Goal: Information Seeking & Learning: Get advice/opinions

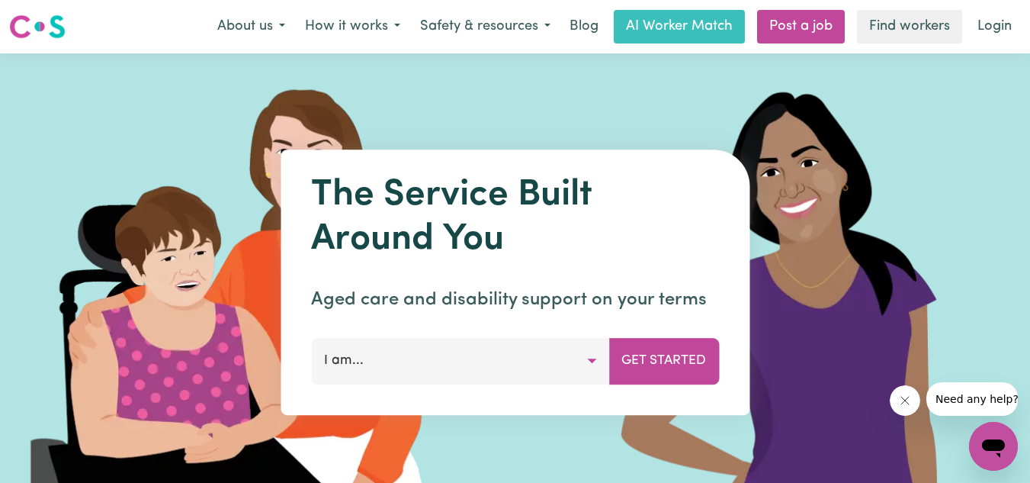
click at [585, 356] on button "I am..." at bounding box center [460, 361] width 298 height 46
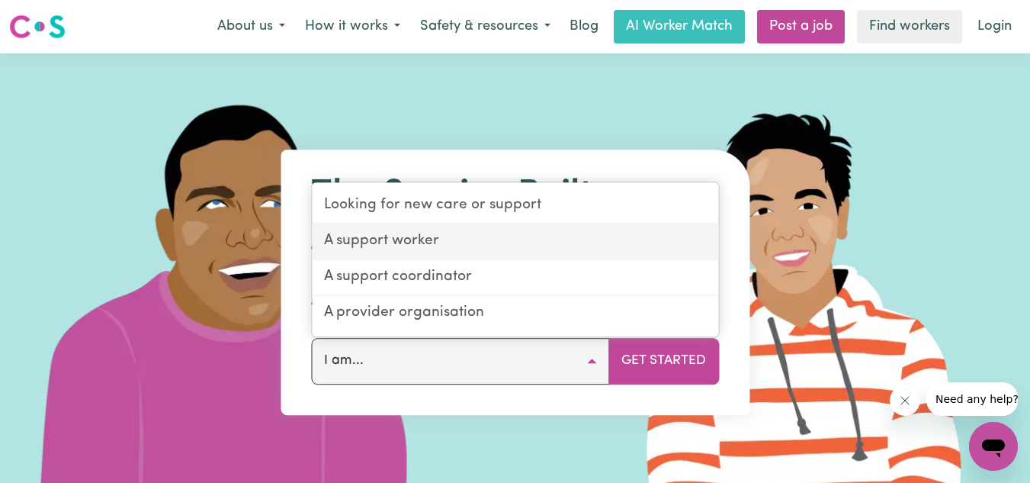
click at [376, 247] on link "A support worker" at bounding box center [515, 242] width 406 height 36
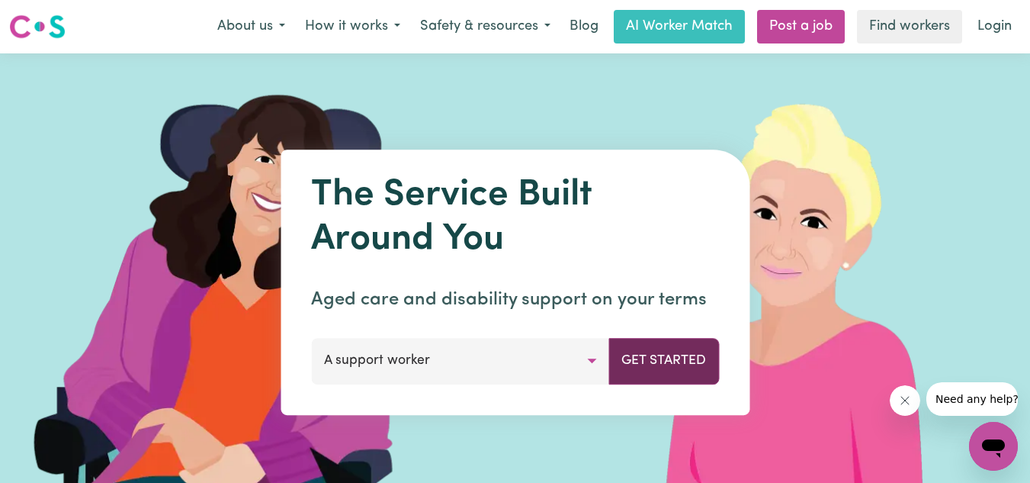
click at [648, 362] on button "Get Started" at bounding box center [663, 361] width 111 height 46
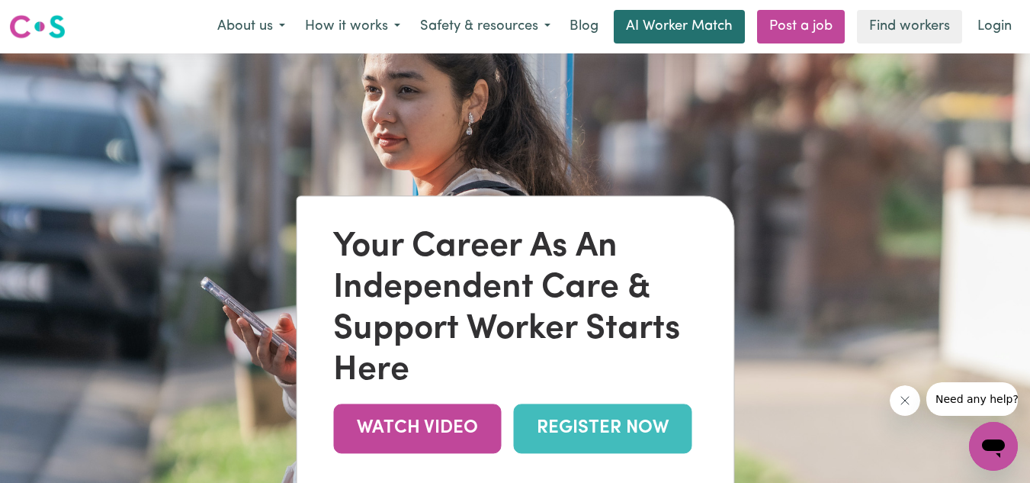
click at [672, 21] on link "AI Worker Match" at bounding box center [679, 27] width 131 height 34
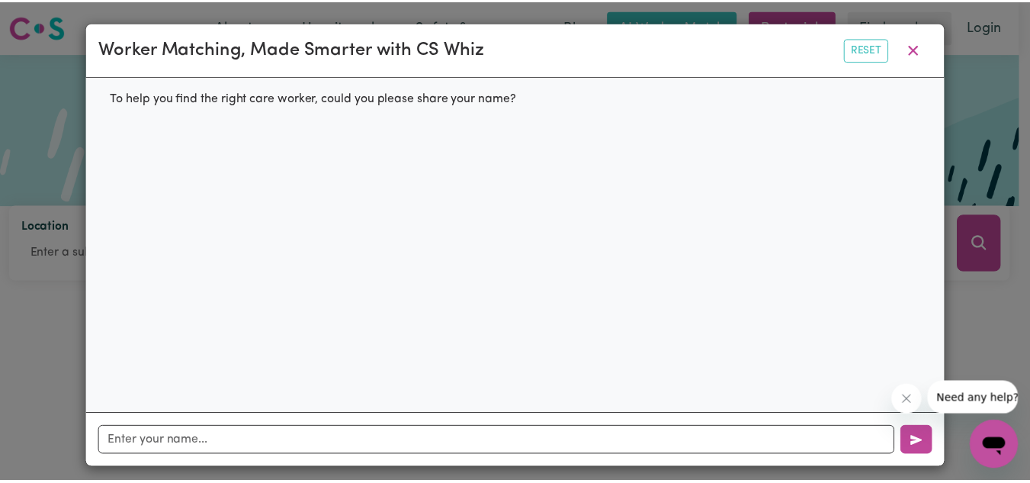
scroll to position [9, 0]
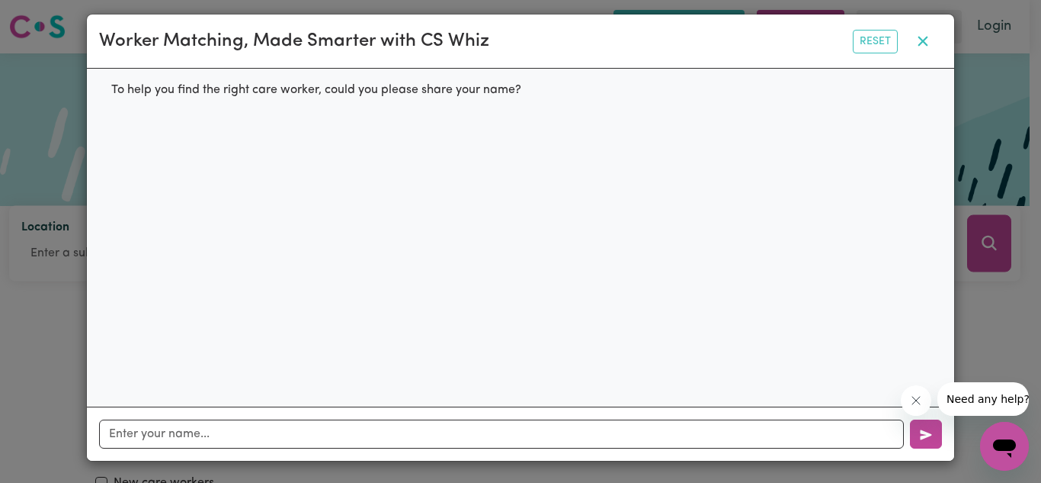
click at [922, 43] on button "button" at bounding box center [923, 41] width 38 height 29
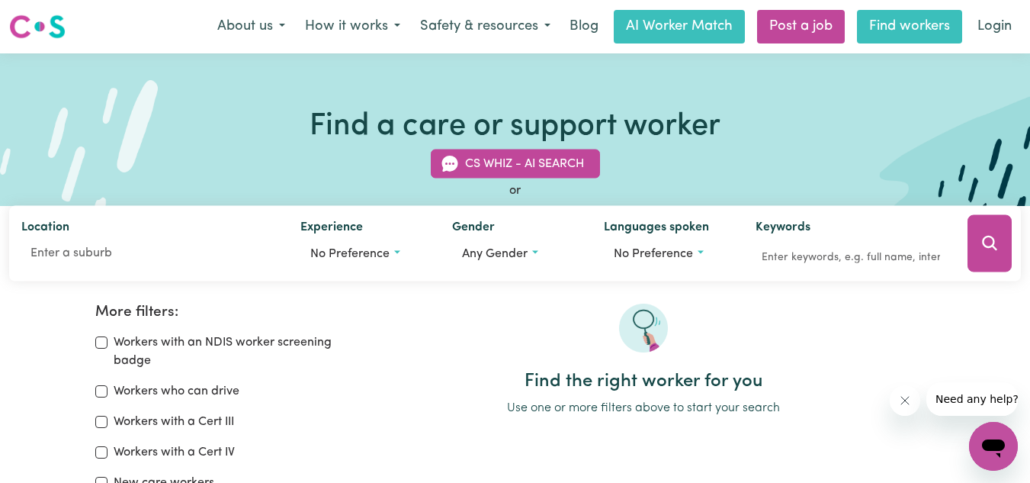
click at [913, 18] on link "Find workers" at bounding box center [909, 27] width 105 height 34
click at [913, 24] on link "Find workers" at bounding box center [909, 27] width 105 height 34
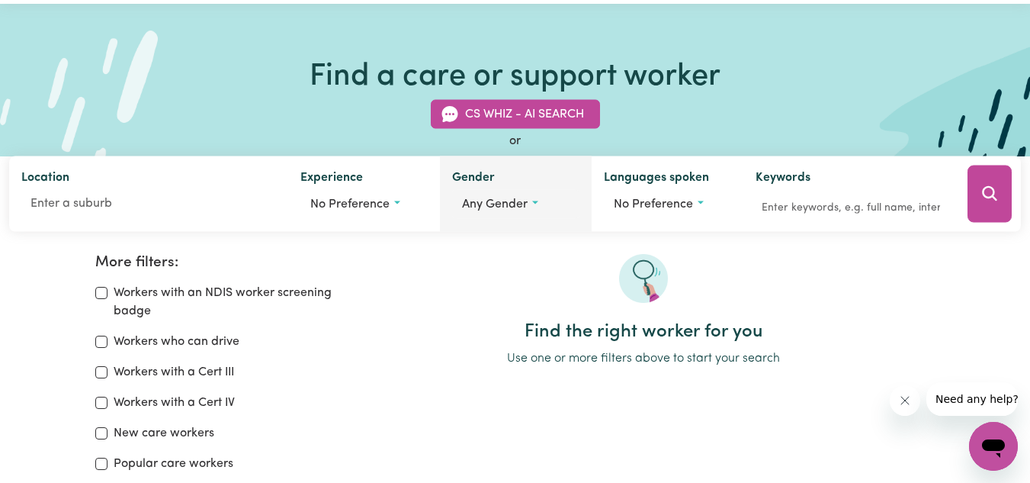
scroll to position [152, 0]
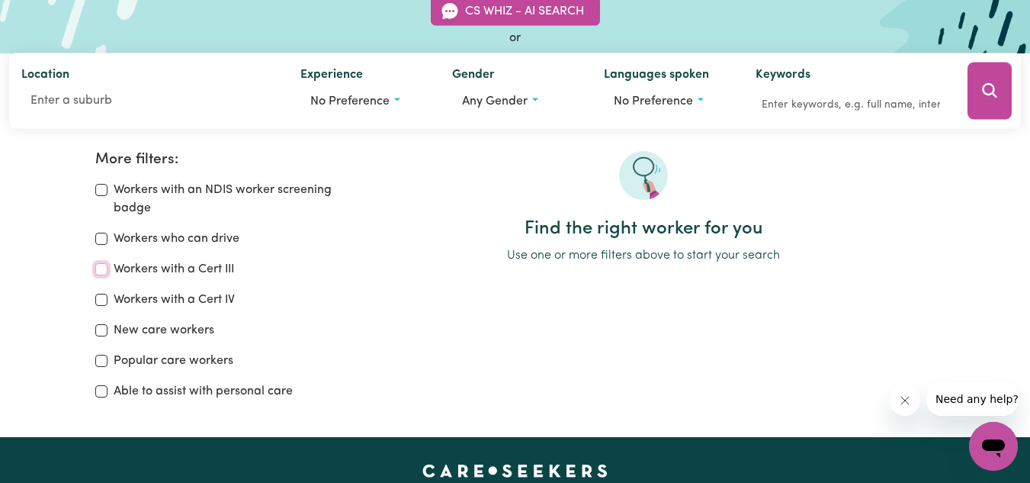
click at [104, 266] on input "Workers with a Cert III" at bounding box center [101, 269] width 12 height 12
checkbox input "true"
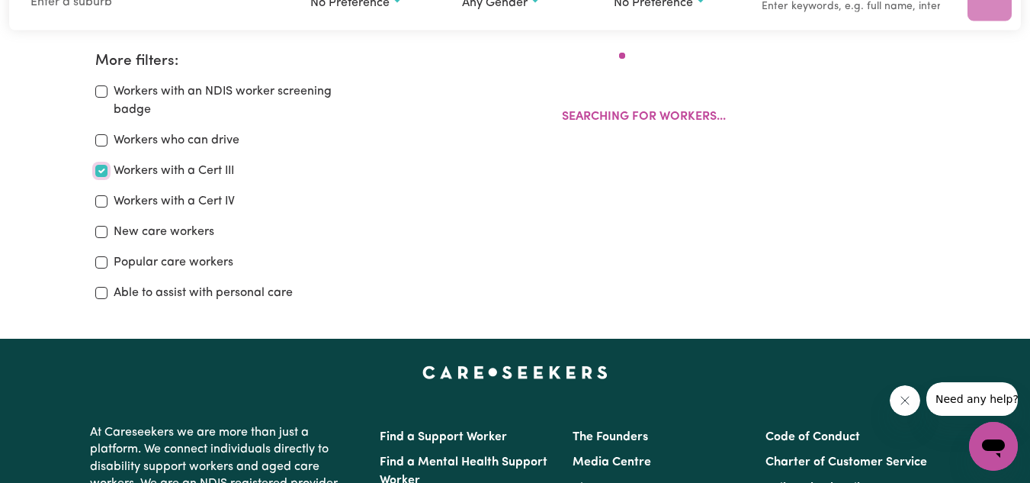
scroll to position [255, 0]
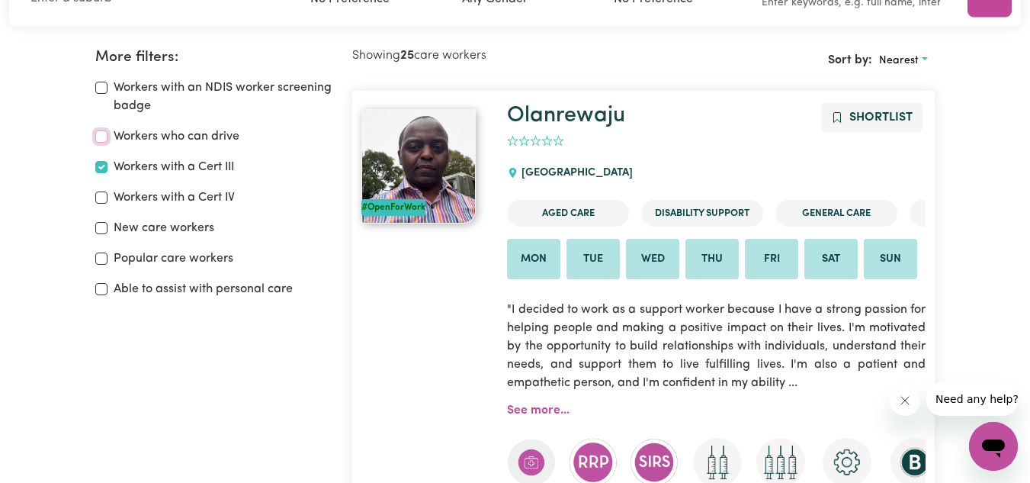
click at [103, 133] on input "Workers who can drive" at bounding box center [101, 136] width 12 height 12
checkbox input "true"
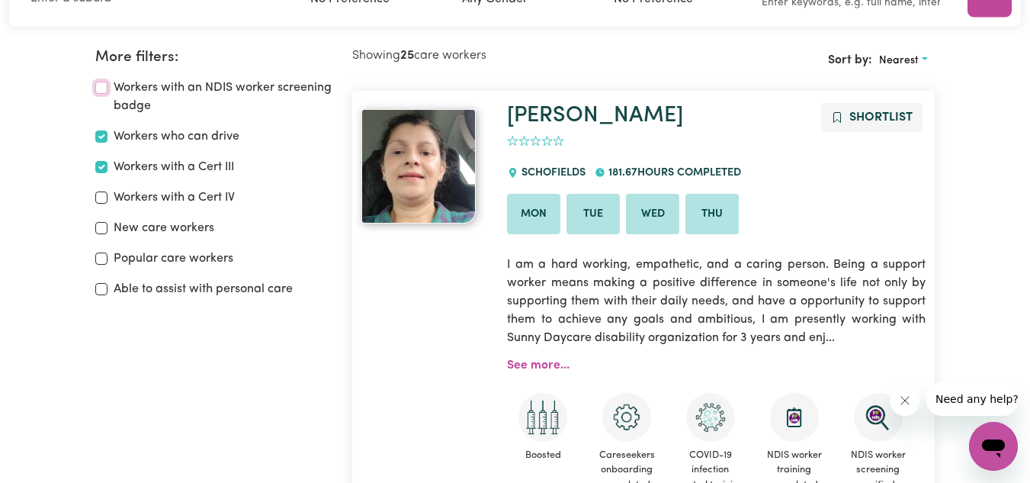
click at [101, 85] on input "Workers with an NDIS worker screening badge" at bounding box center [101, 88] width 12 height 12
checkbox input "true"
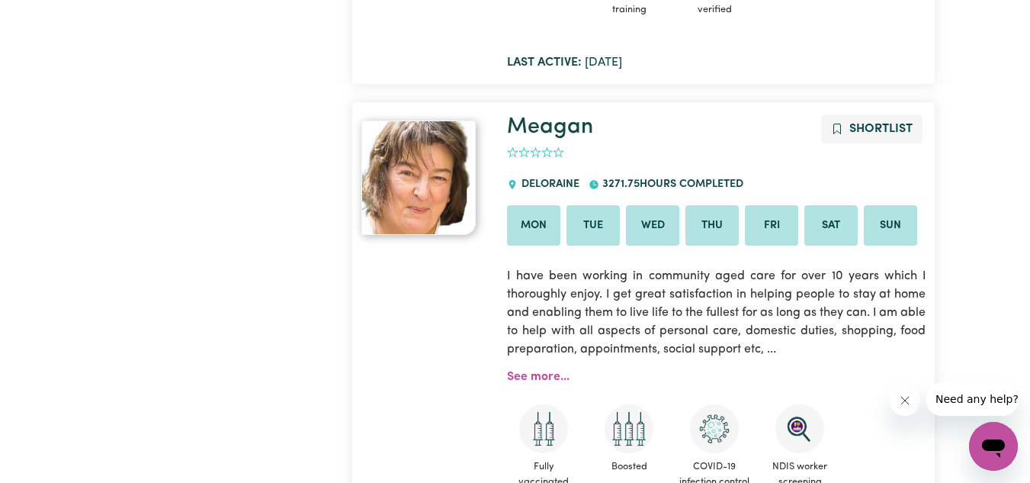
scroll to position [2694, 0]
